Goal: Task Accomplishment & Management: Manage account settings

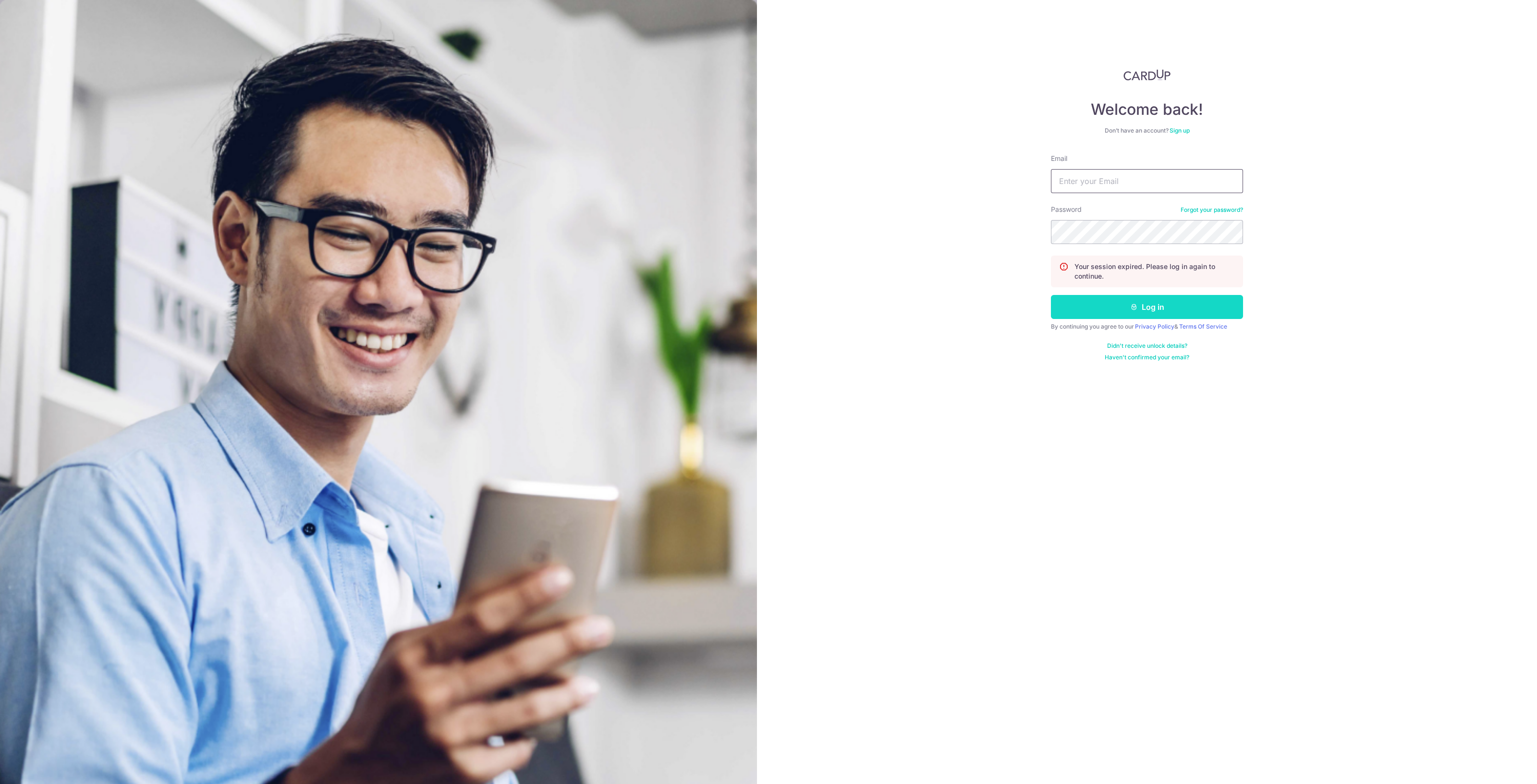
type input "[EMAIL_ADDRESS][DOMAIN_NAME]"
drag, startPoint x: 1150, startPoint y: 304, endPoint x: 1115, endPoint y: 280, distance: 42.4
click at [1149, 304] on button "Log in" at bounding box center [1147, 307] width 192 height 24
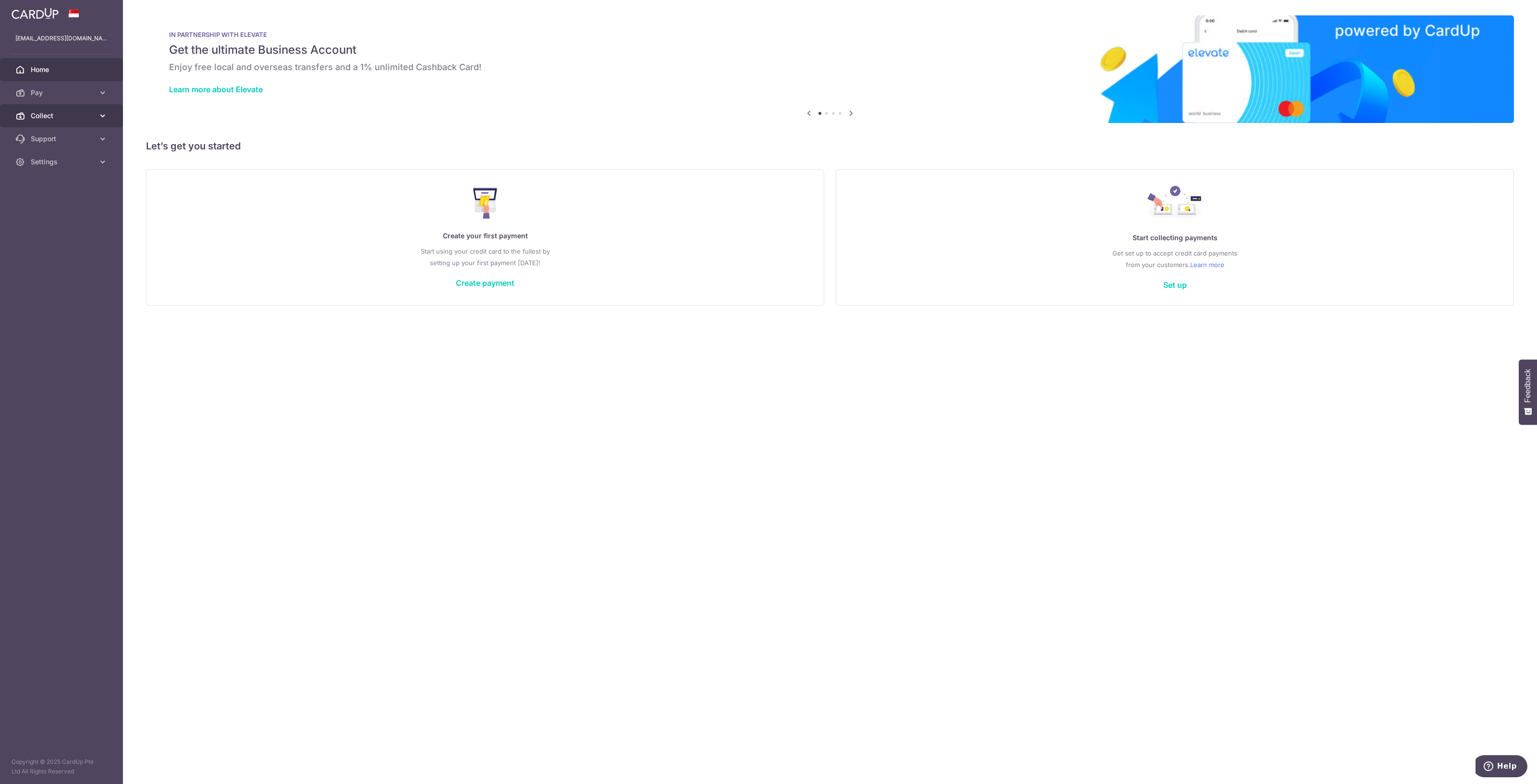
click at [60, 116] on span "Collect" at bounding box center [63, 116] width 63 height 10
click at [60, 128] on li "Collect Dashboard Payment Pages Payment Requests" at bounding box center [61, 156] width 123 height 104
click at [67, 135] on span "Dashboard" at bounding box center [63, 139] width 63 height 10
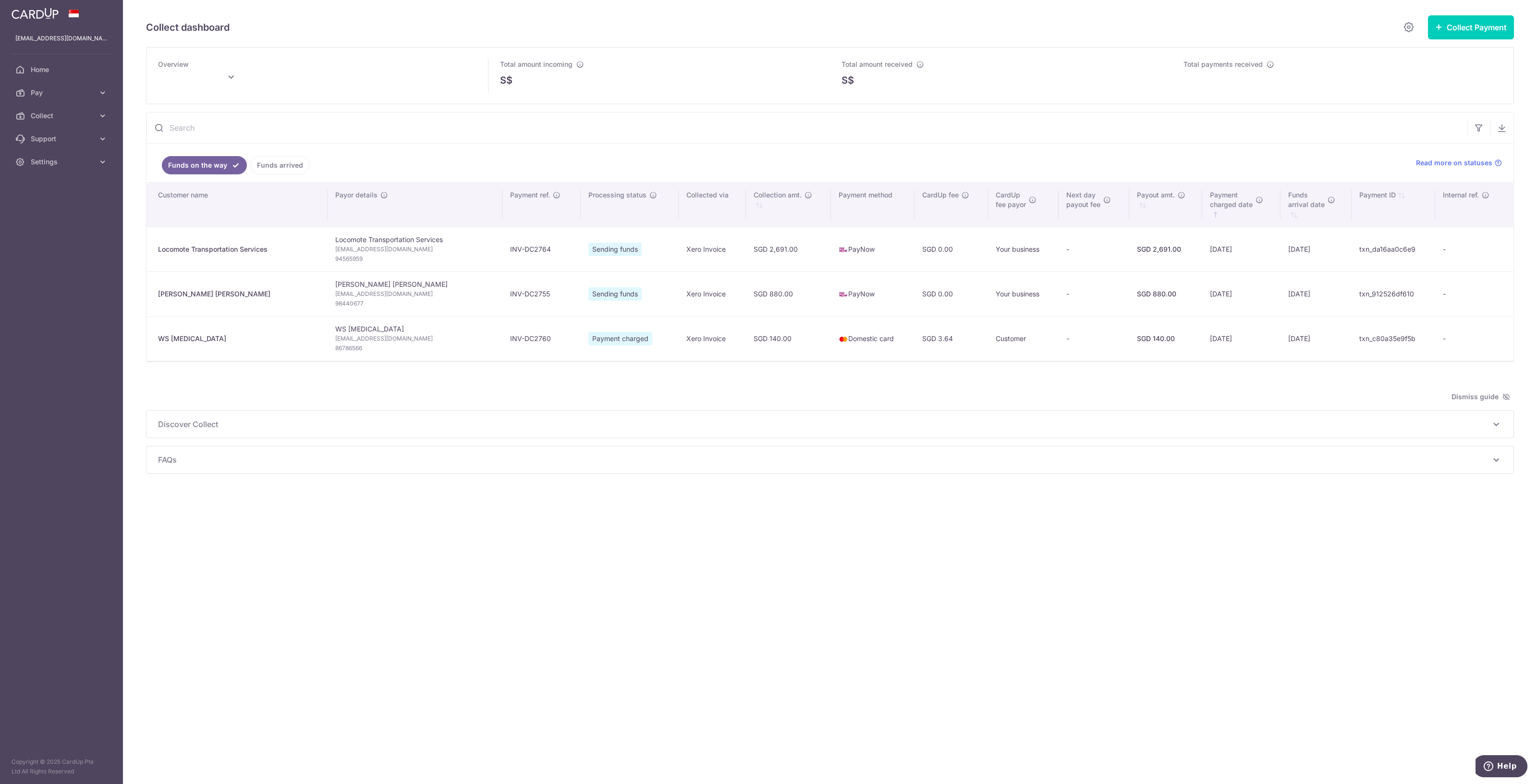
type input "[DATE]"
click at [48, 70] on span "Home" at bounding box center [63, 70] width 63 height 10
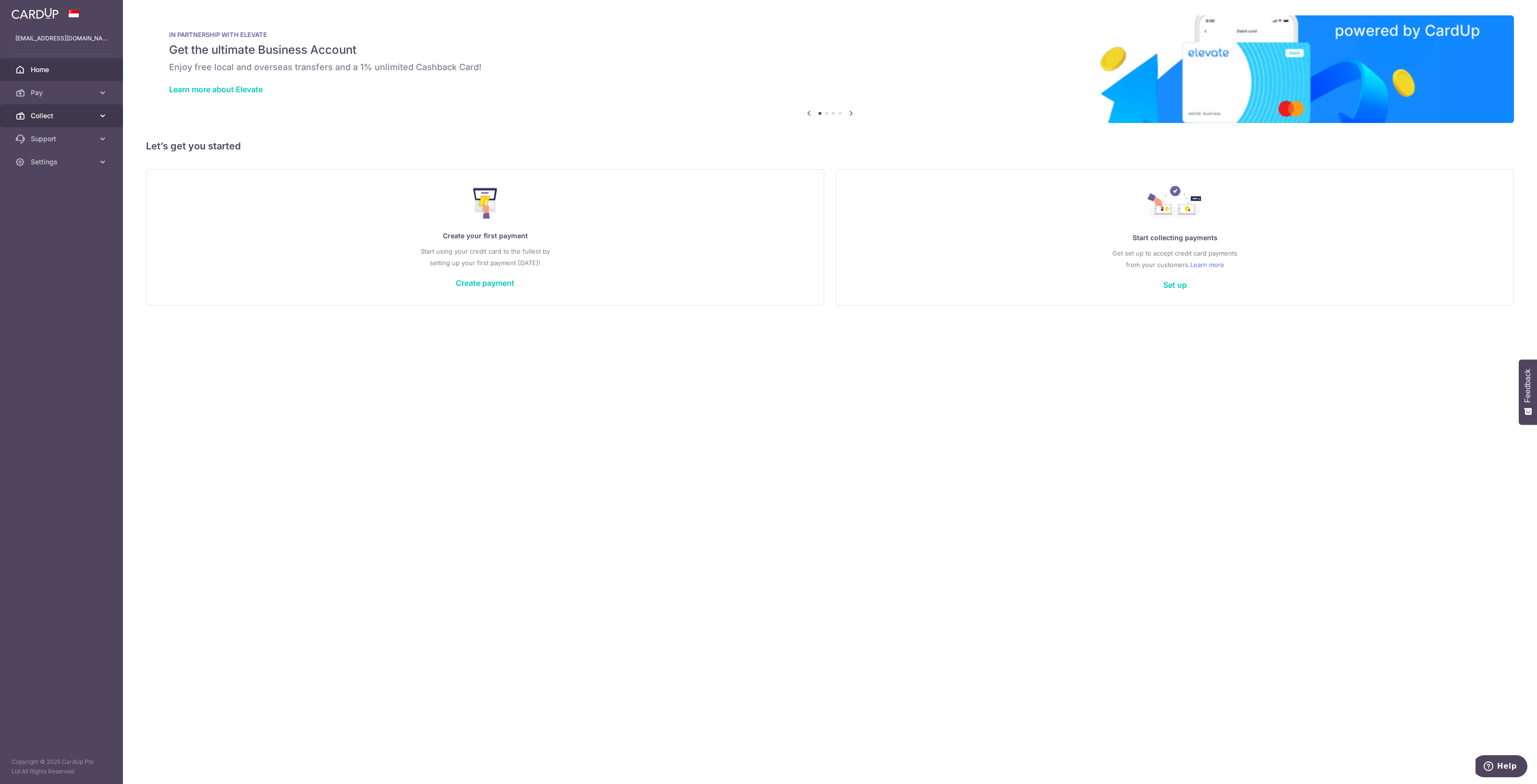
click at [51, 118] on span "Collect" at bounding box center [63, 116] width 63 height 10
click at [50, 138] on span "Dashboard" at bounding box center [63, 139] width 63 height 10
